Goal: Check status: Check status

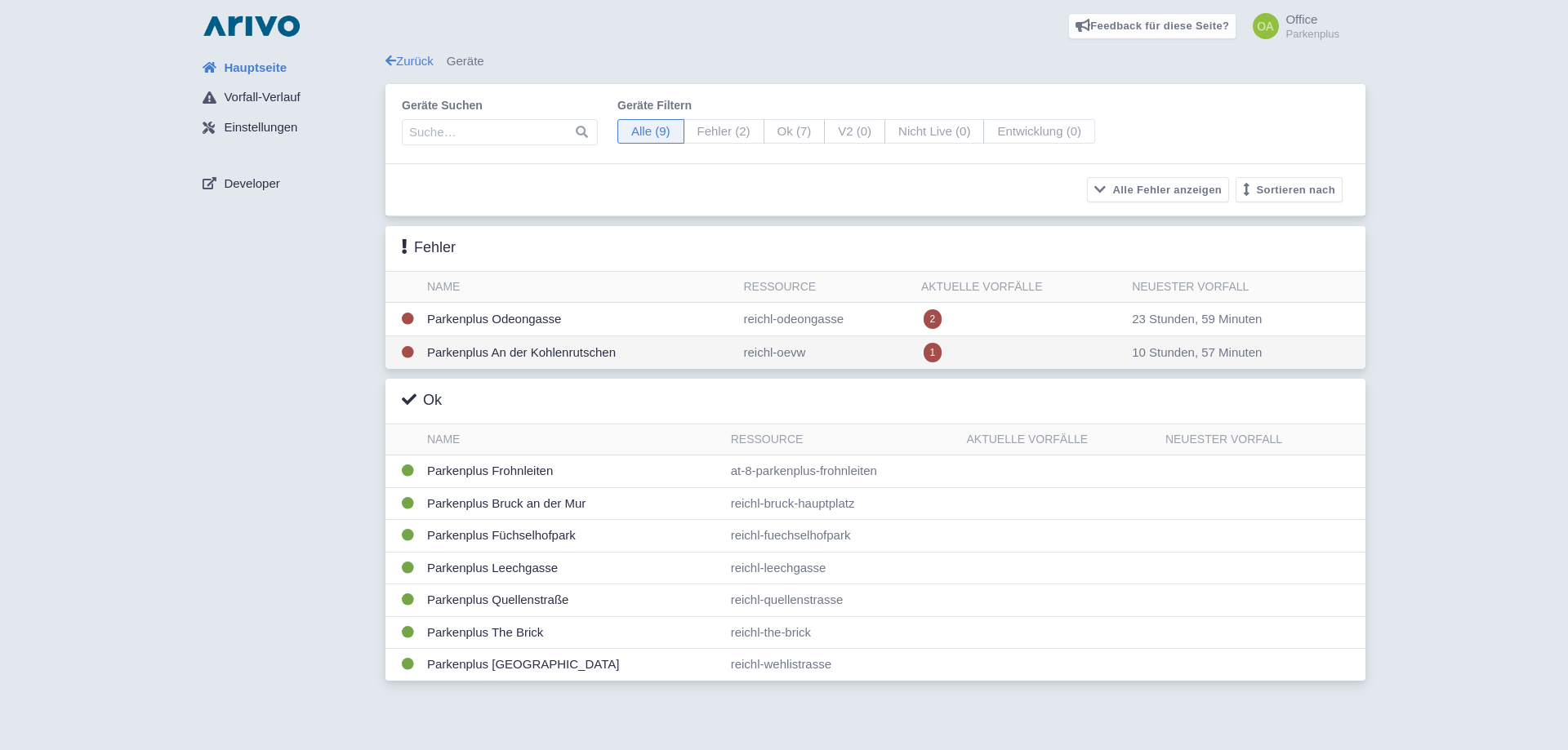
click at [838, 349] on td "reichl-oevw" at bounding box center [825, 353] width 177 height 34
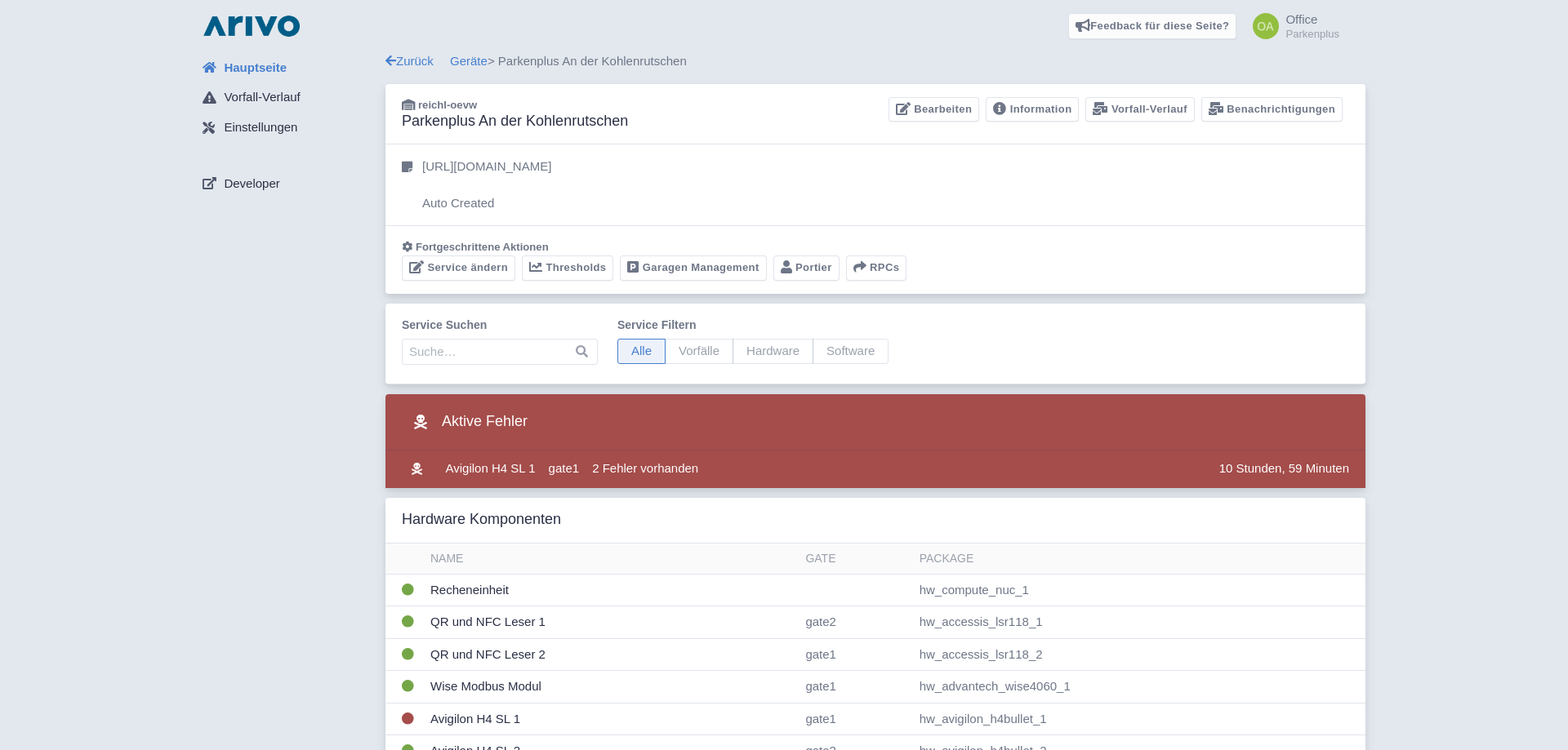
click at [255, 62] on span "Hauptseite" at bounding box center [255, 68] width 63 height 18
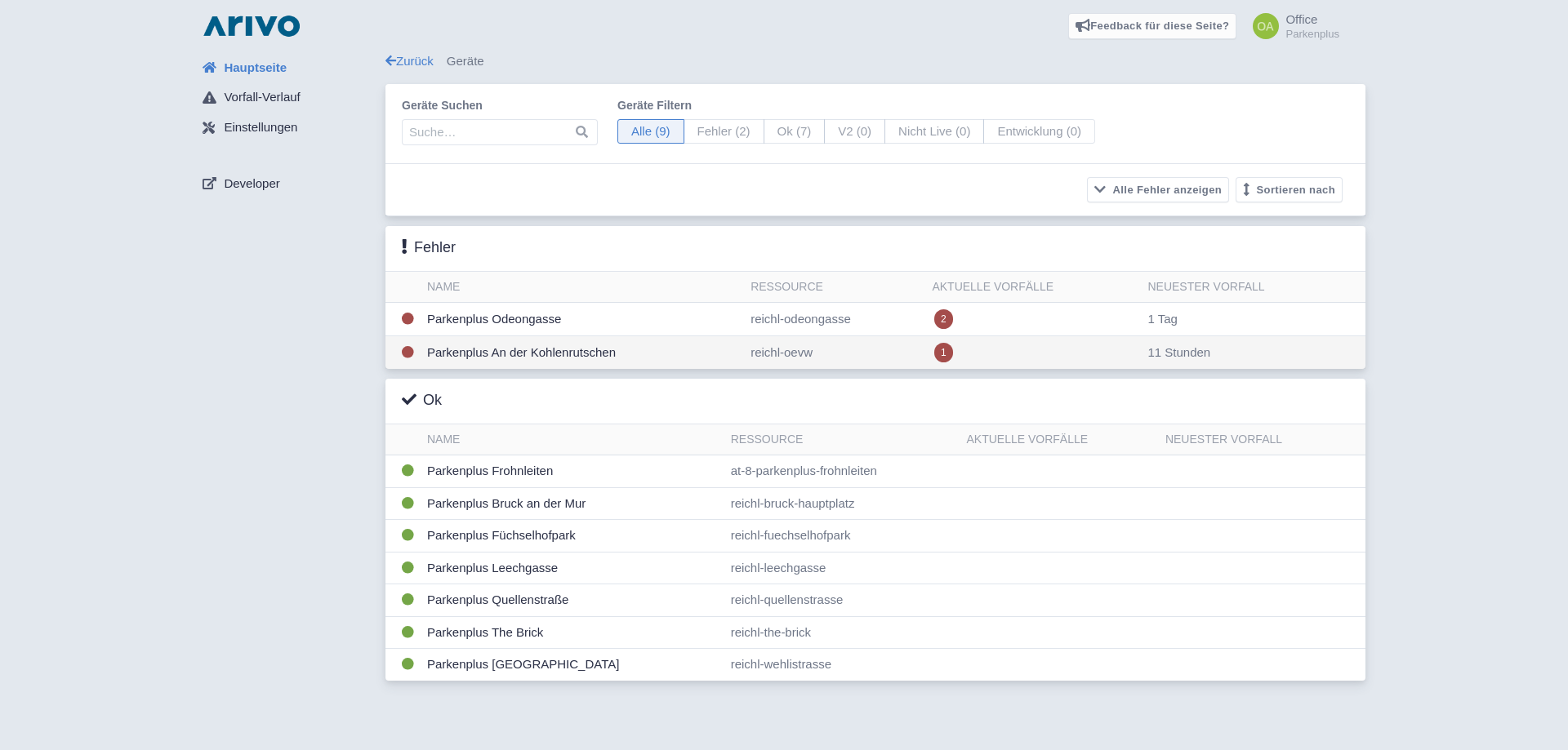
click at [867, 344] on td "reichl-oevw" at bounding box center [834, 353] width 181 height 34
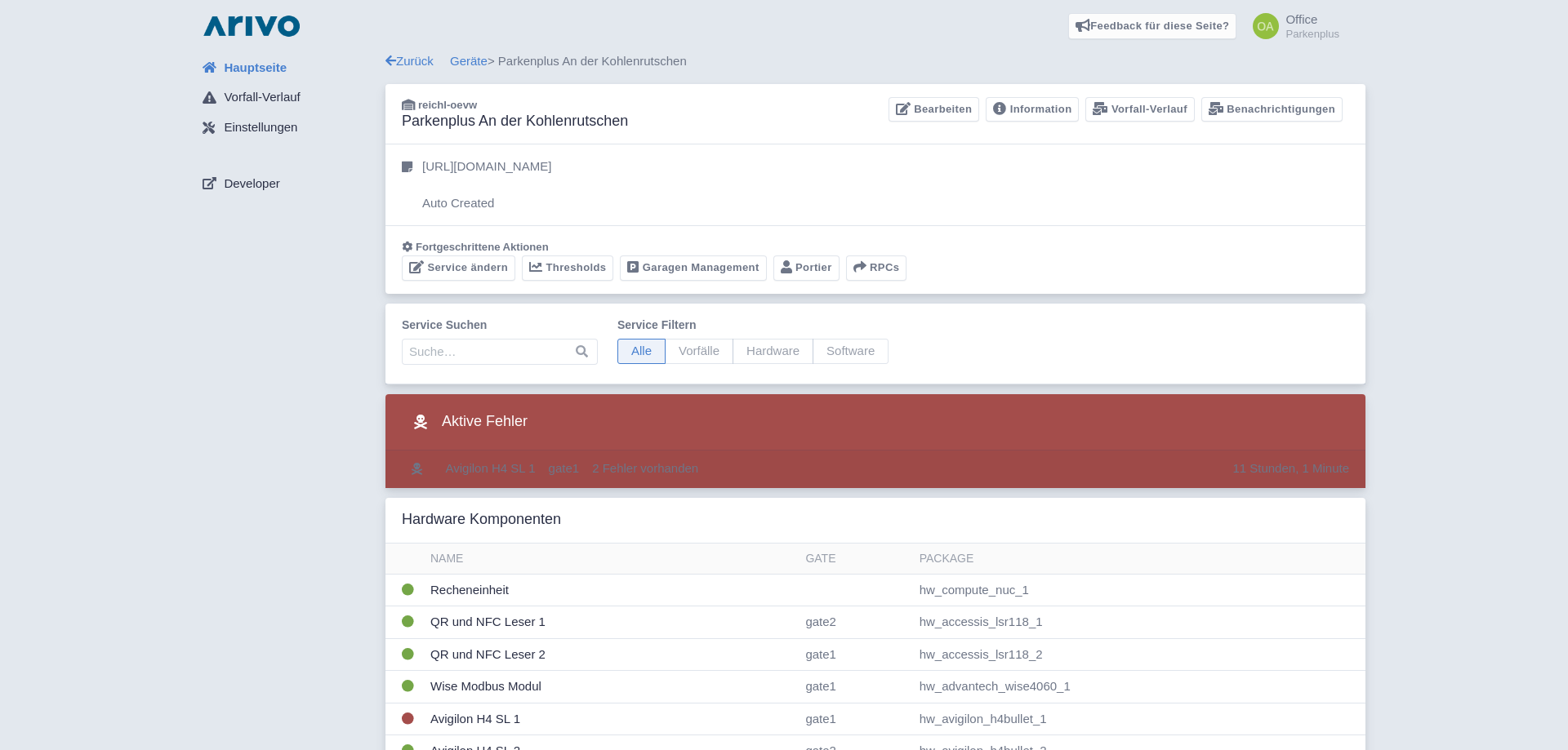
click at [787, 477] on td "2 Fehler vorhanden" at bounding box center [905, 469] width 641 height 38
click at [787, 471] on td "2 Fehler vorhanden" at bounding box center [905, 469] width 641 height 38
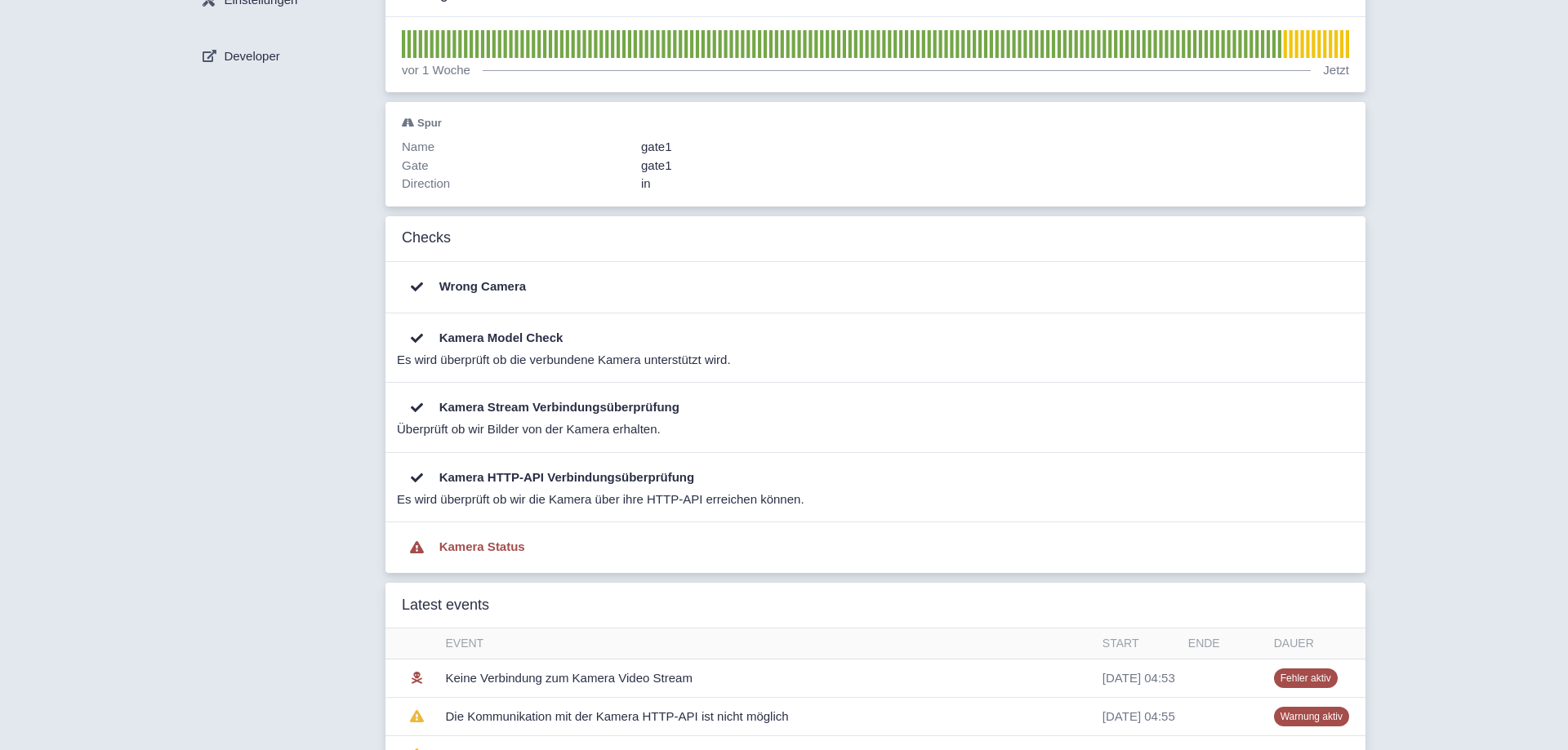
scroll to position [173, 0]
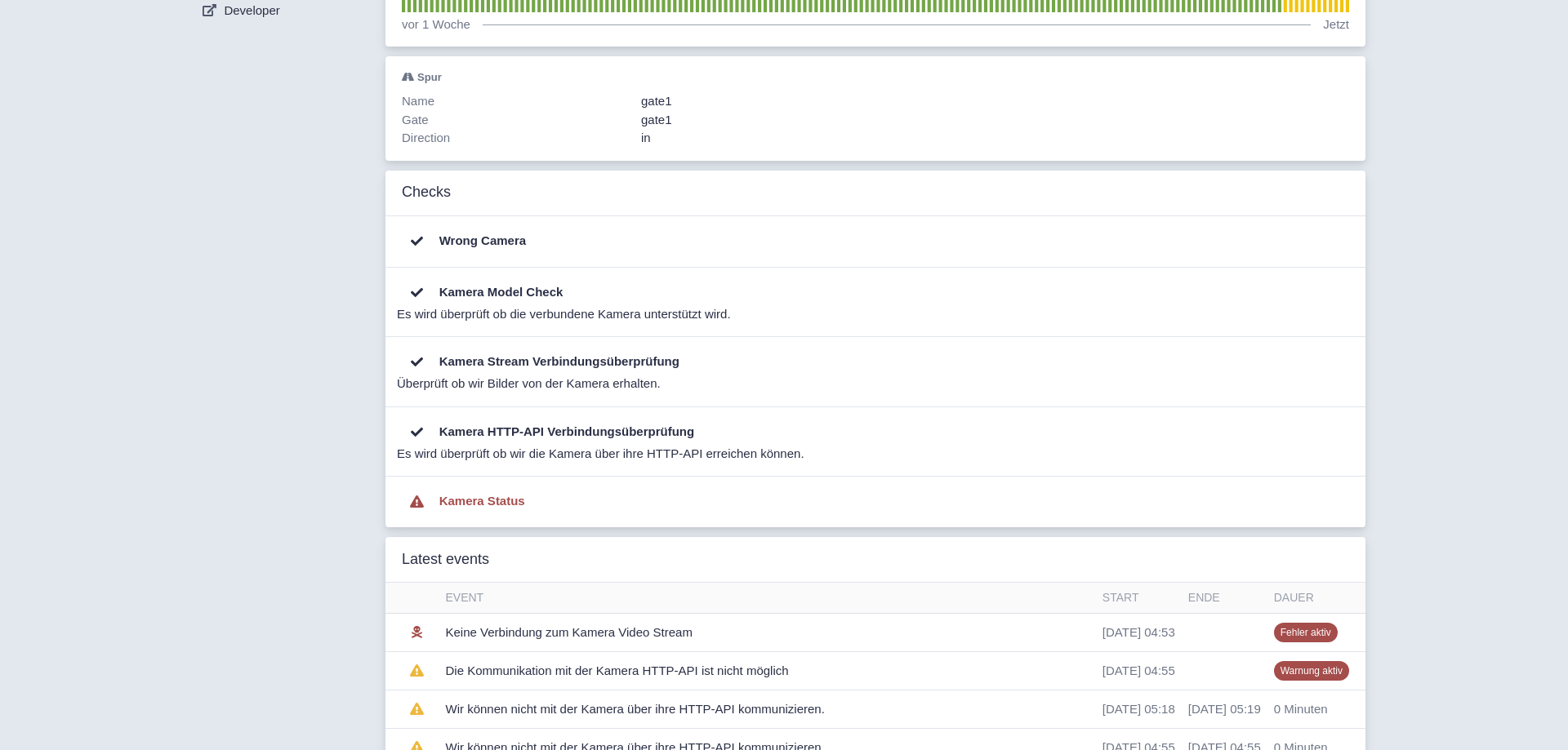
click at [1419, 565] on div "Hauptseite Vorfall-Verlauf Einstellungen Developer Zurück Geräte > Parkenplus A…" at bounding box center [783, 468] width 1542 height 1179
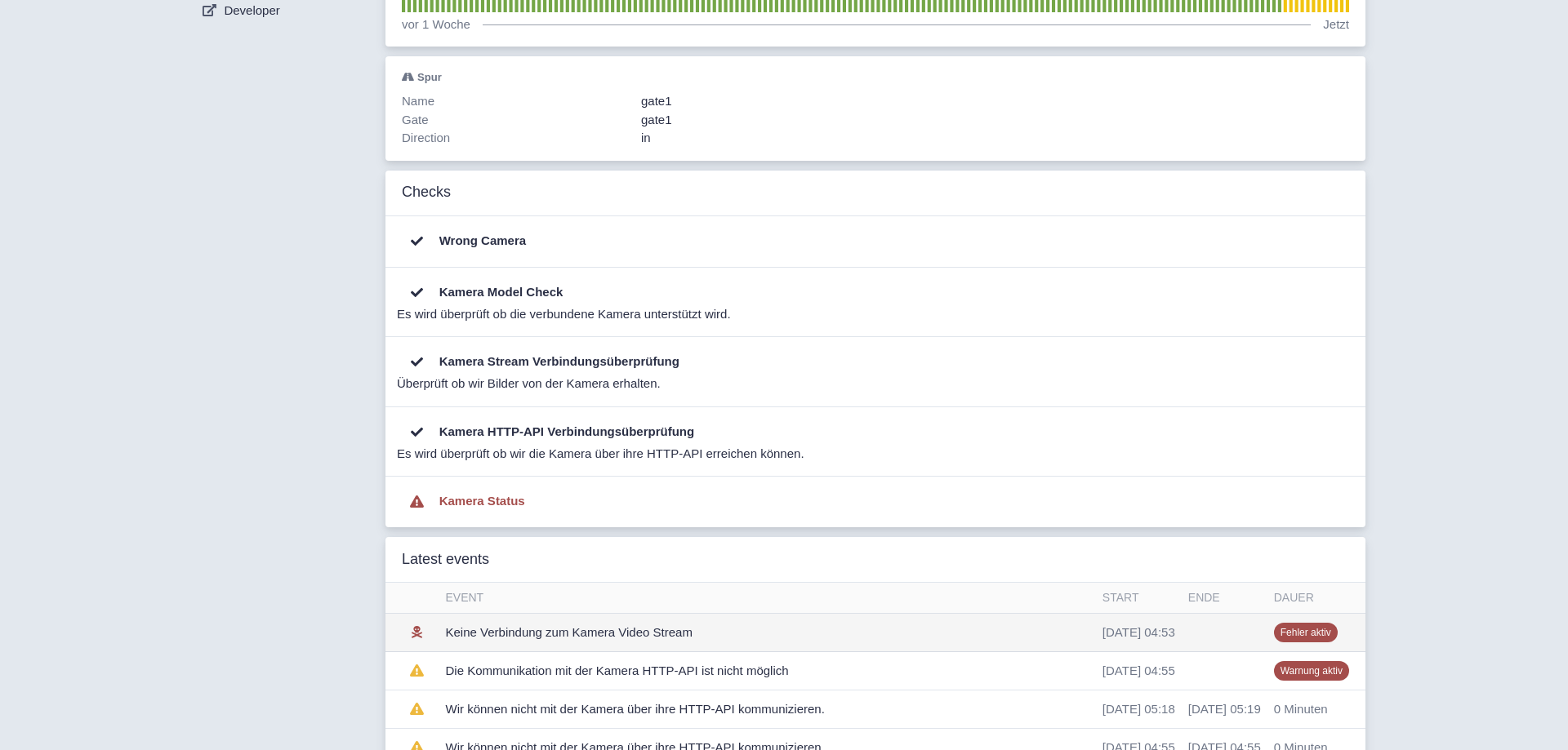
click at [1302, 632] on span "Fehler aktiv" at bounding box center [1305, 633] width 64 height 19
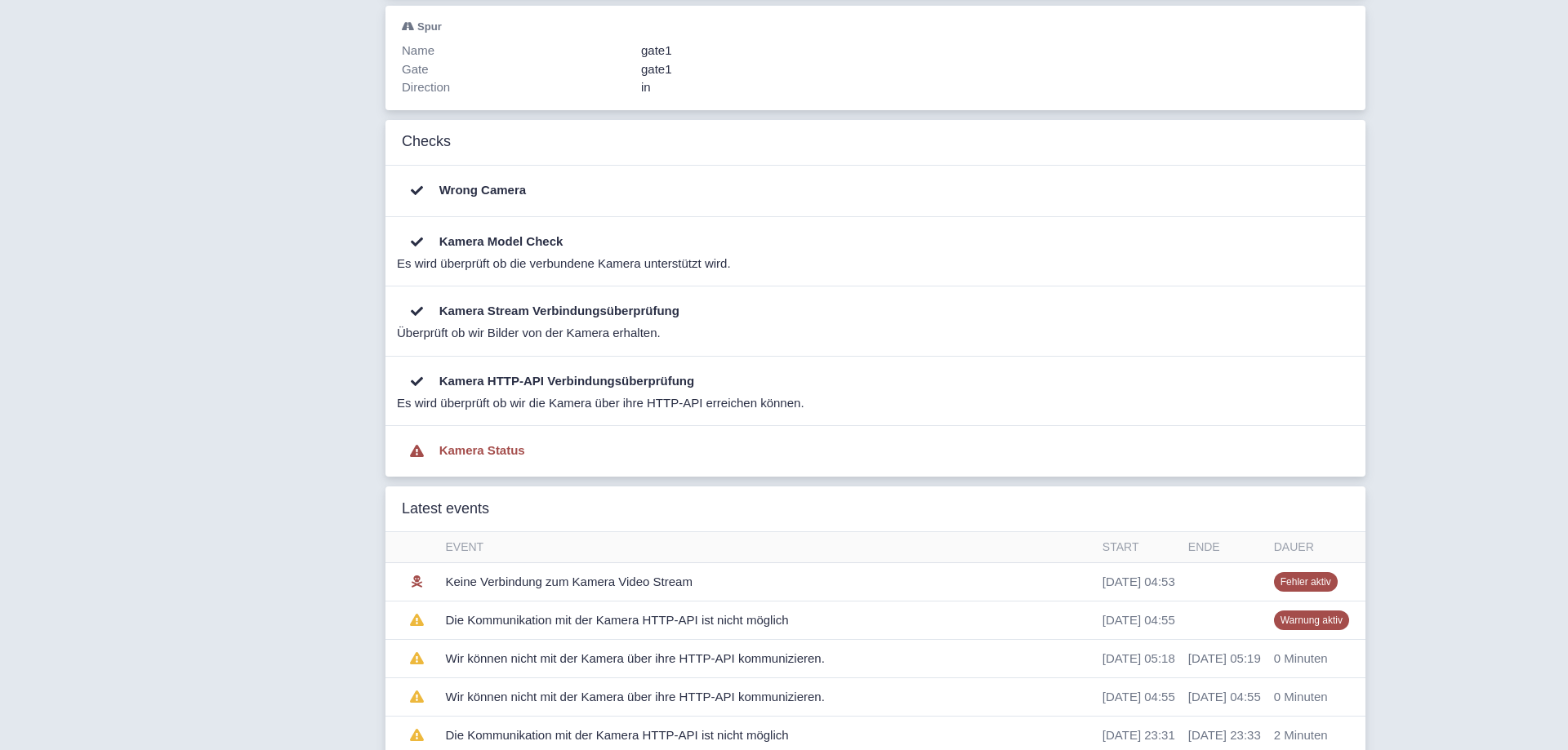
scroll to position [0, 0]
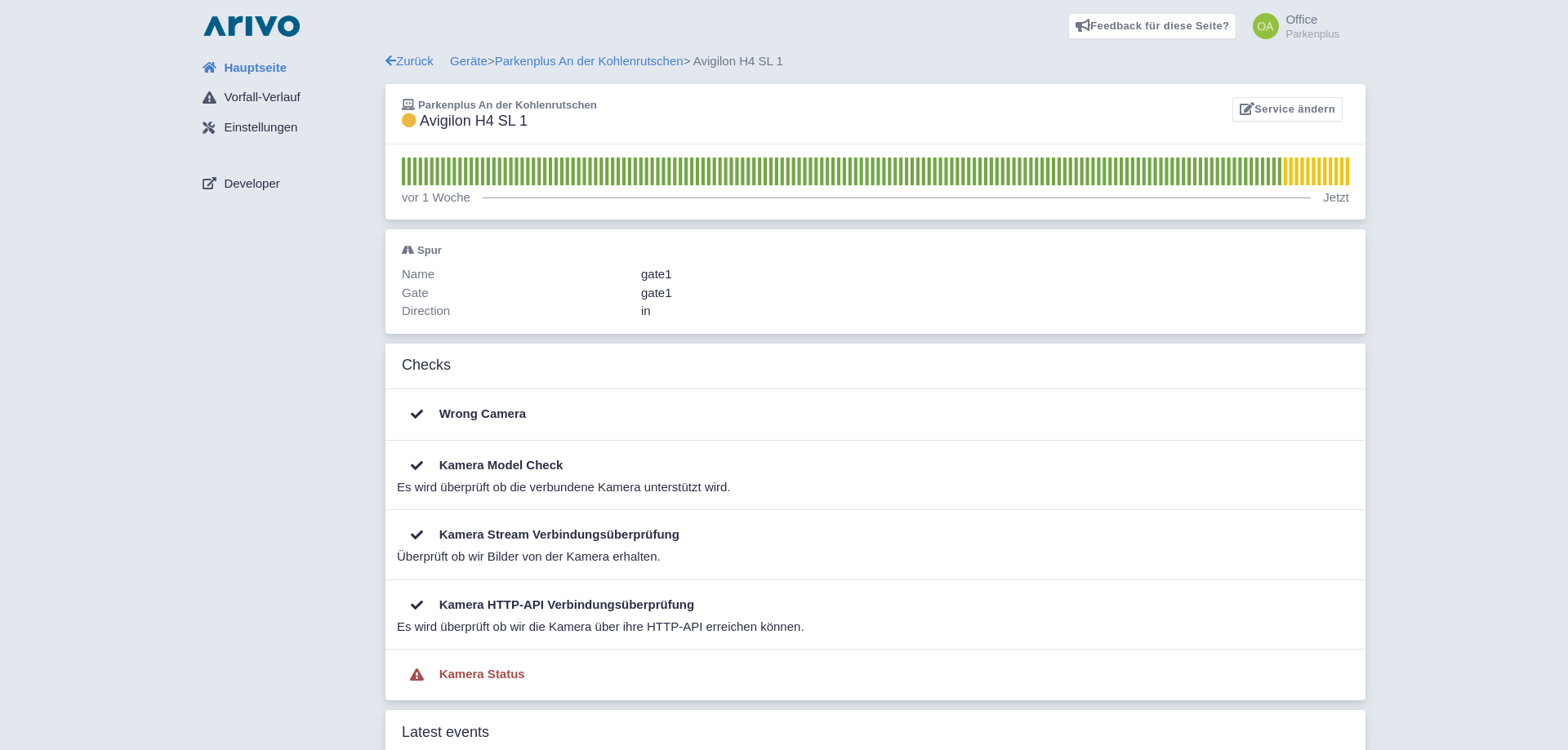
click at [244, 62] on span "Hauptseite" at bounding box center [255, 68] width 63 height 18
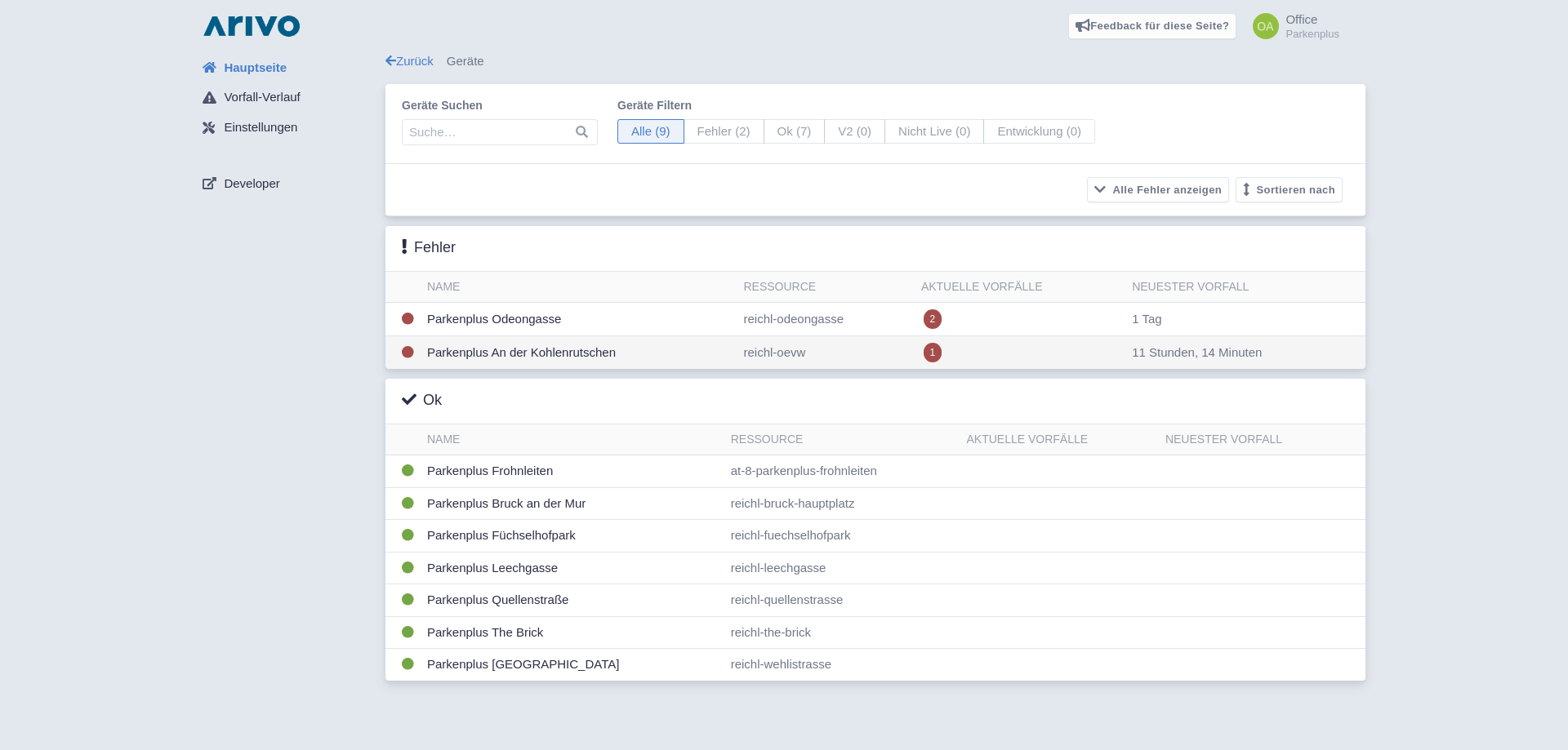
click at [869, 345] on td "reichl-oevw" at bounding box center [825, 353] width 177 height 34
